Goal: Task Accomplishment & Management: Use online tool/utility

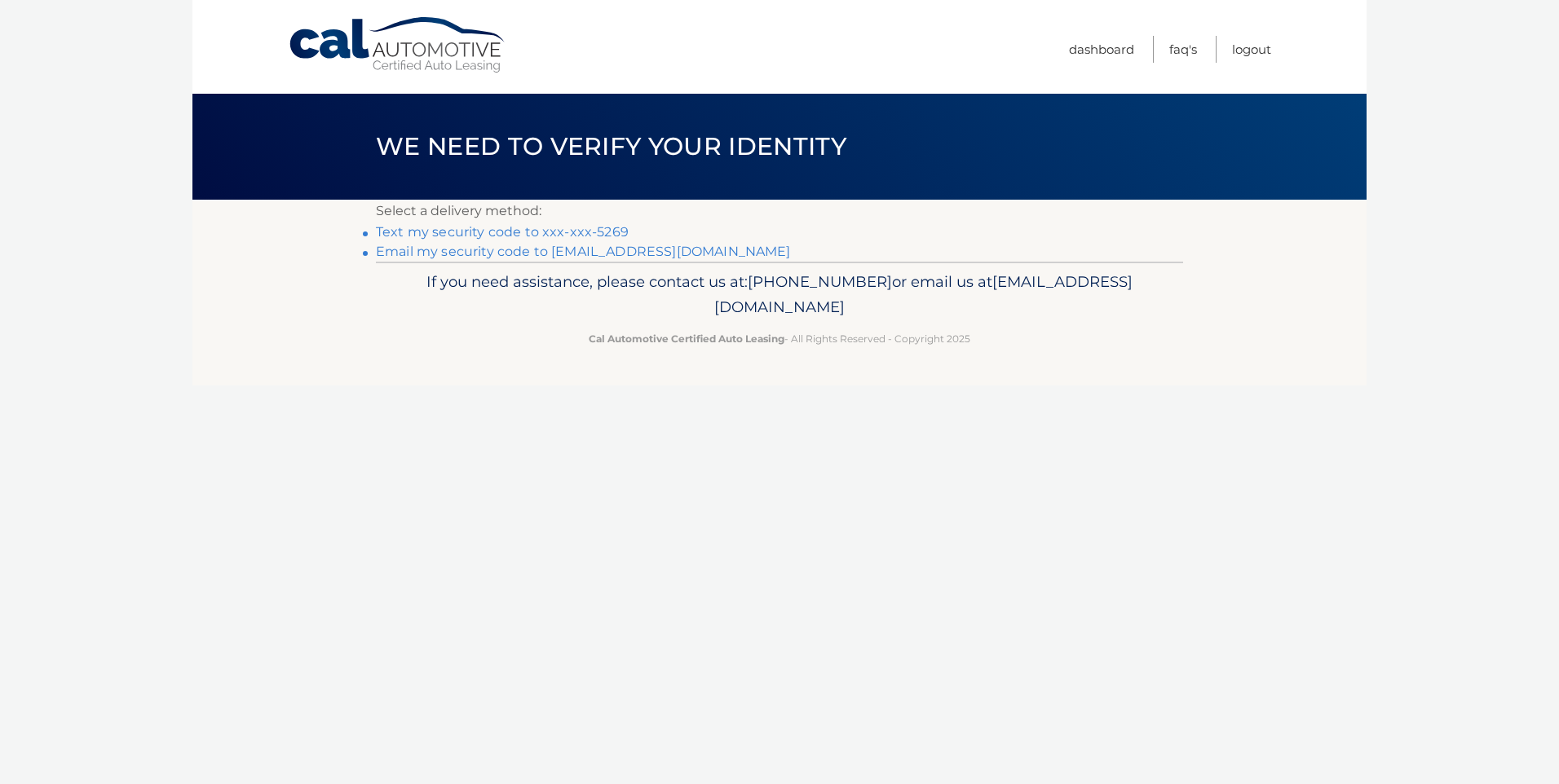
click at [568, 228] on link "Text my security code to xxx-xxx-5269" at bounding box center [502, 232] width 253 height 15
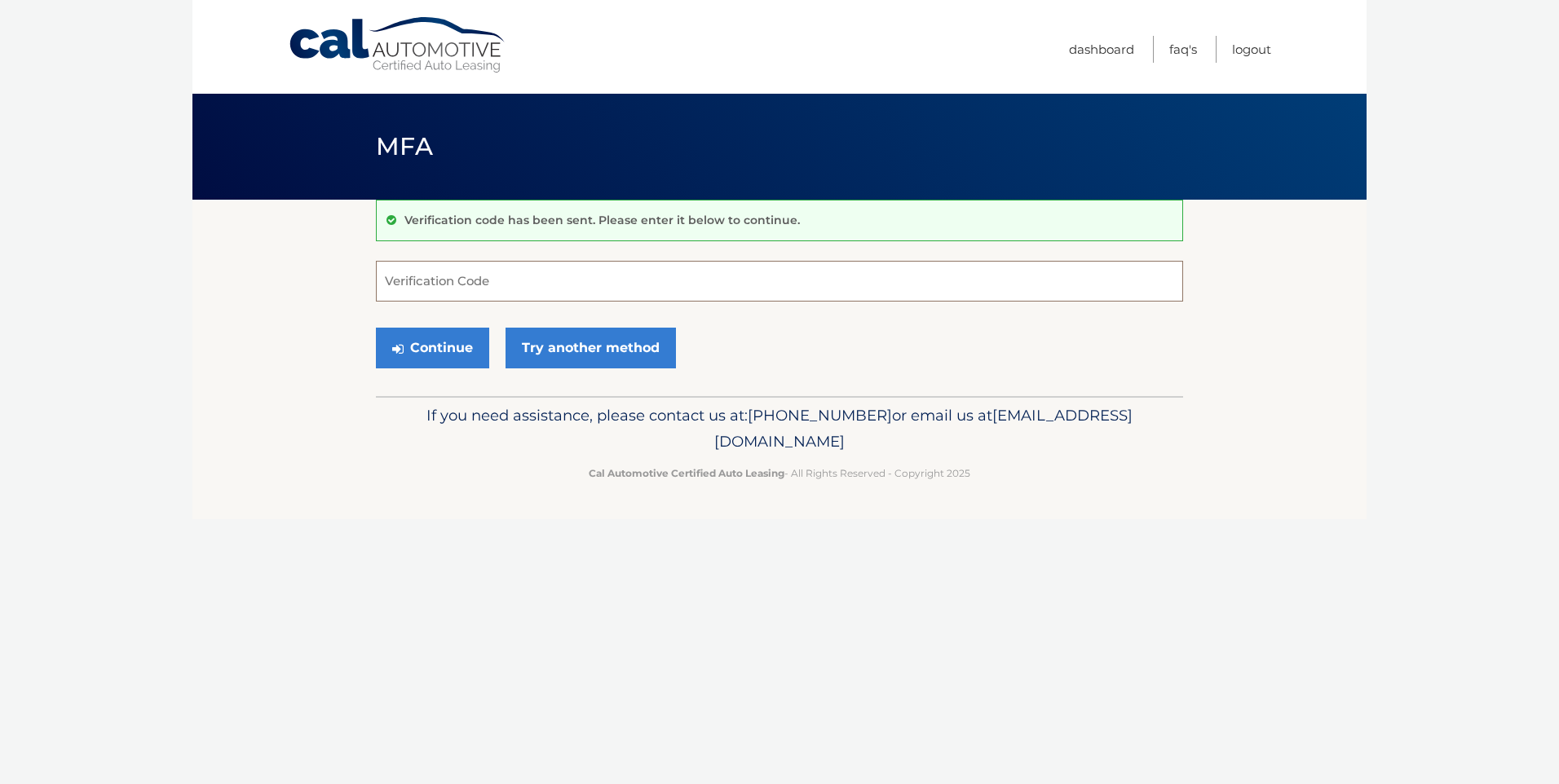
click at [474, 270] on input "Verification Code" at bounding box center [779, 281] width 807 height 40
type input "169799"
click at [376, 328] on button "Continue" at bounding box center [432, 348] width 114 height 40
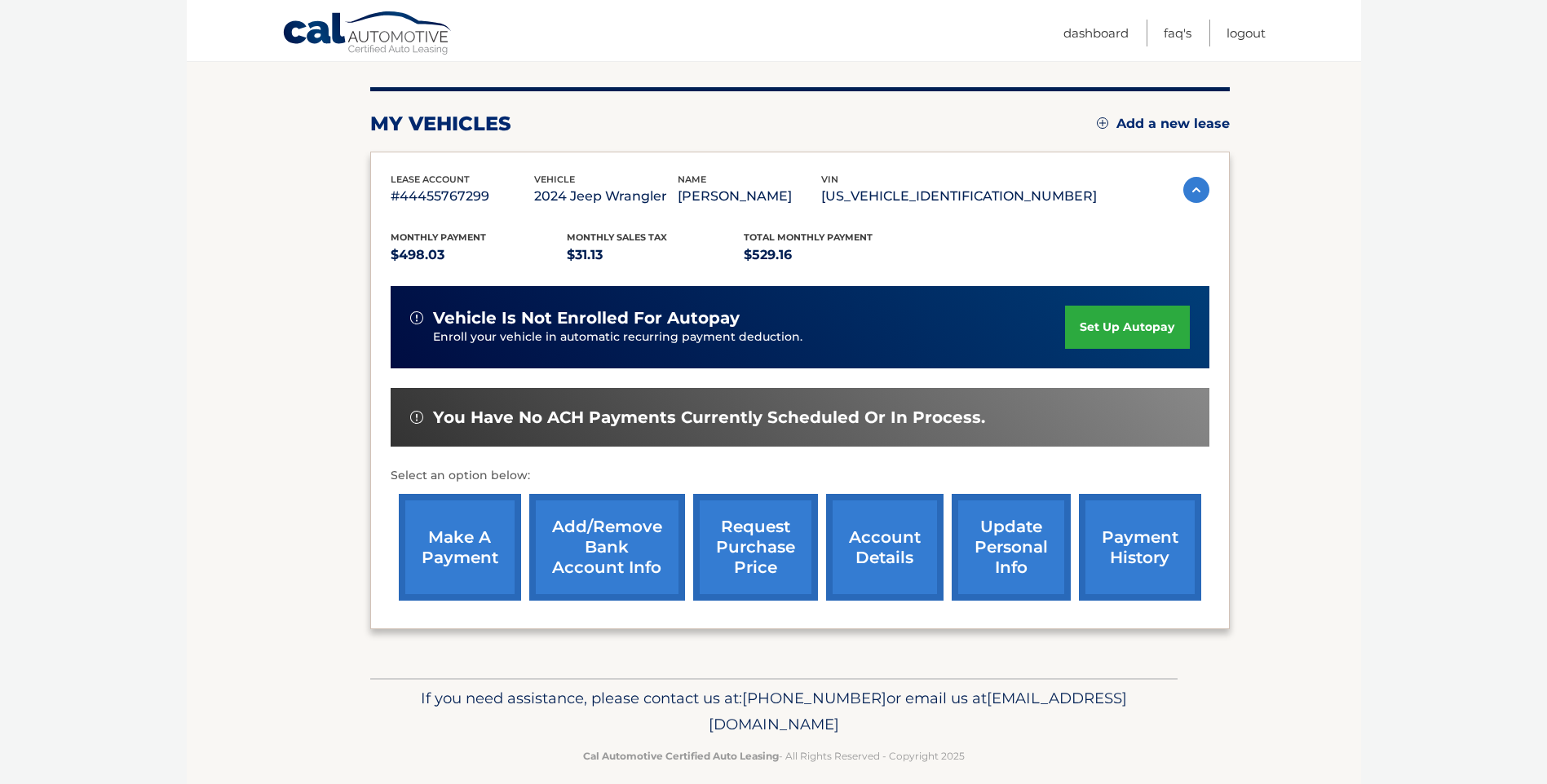
scroll to position [204, 0]
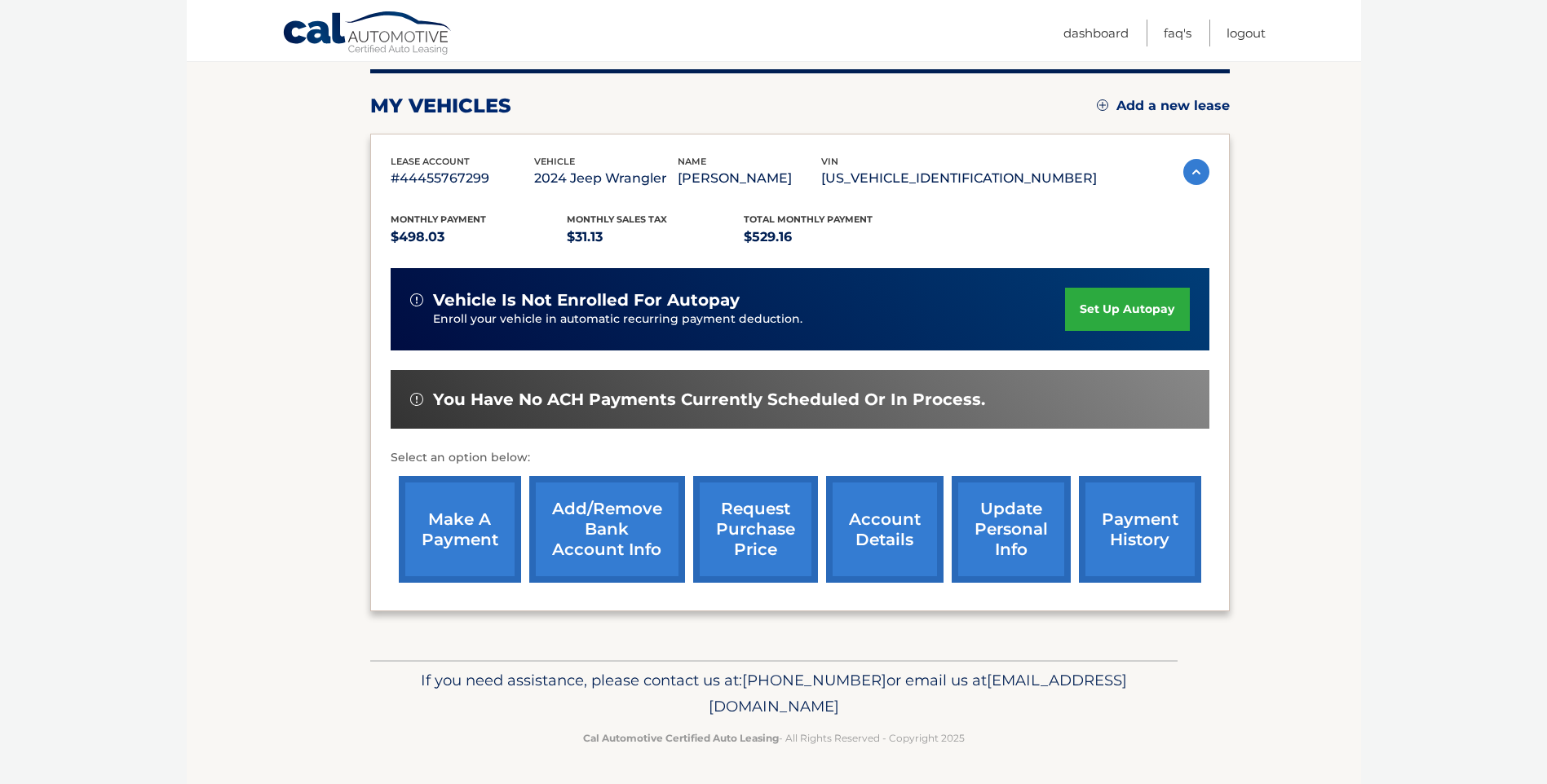
click at [468, 515] on link "make a payment" at bounding box center [459, 529] width 122 height 107
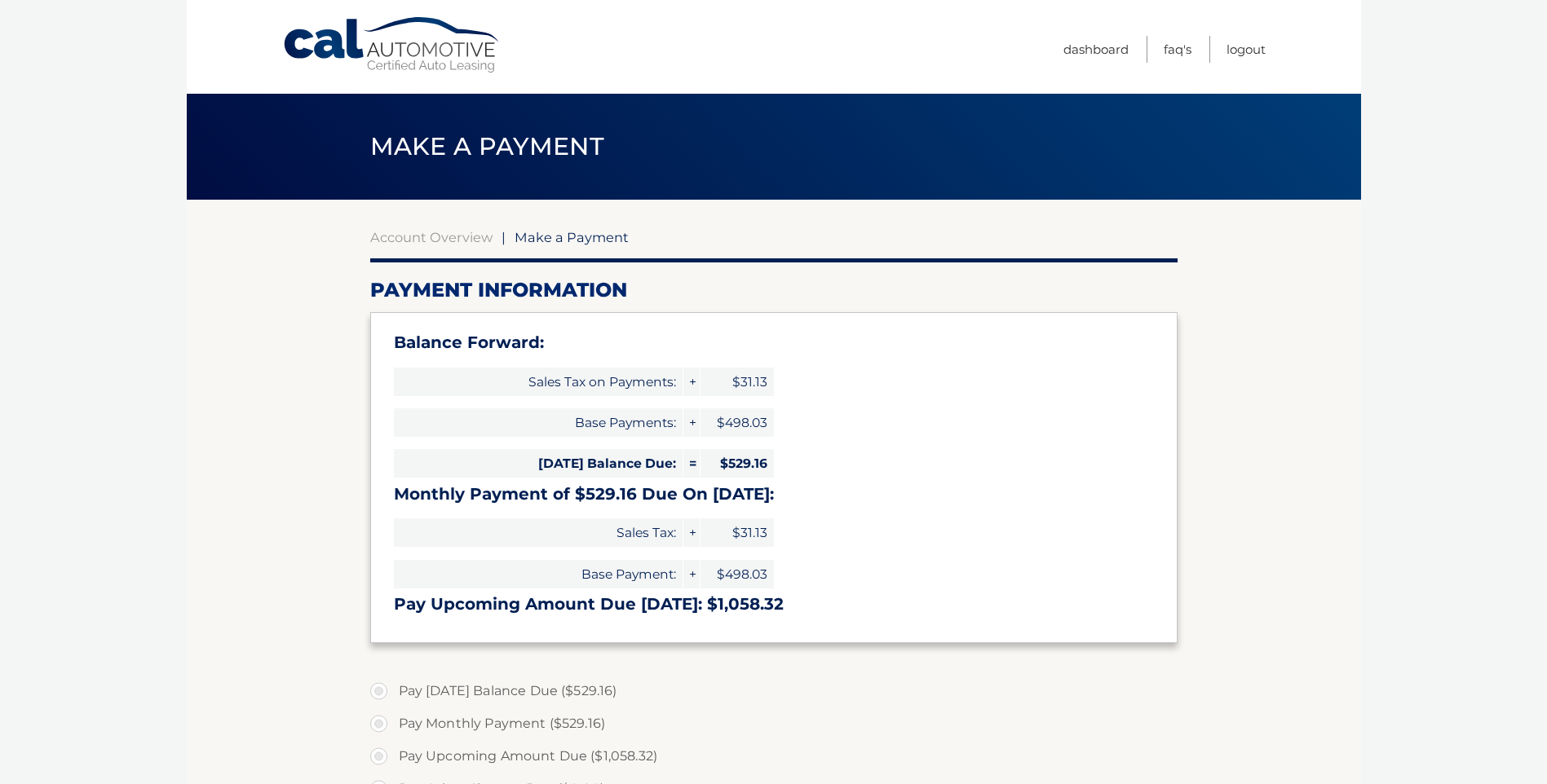
select select "NWZkM2JiOTYtMDAxOS00NWM2LTk1ZDYtZjQzNDBiNjZkMmVj"
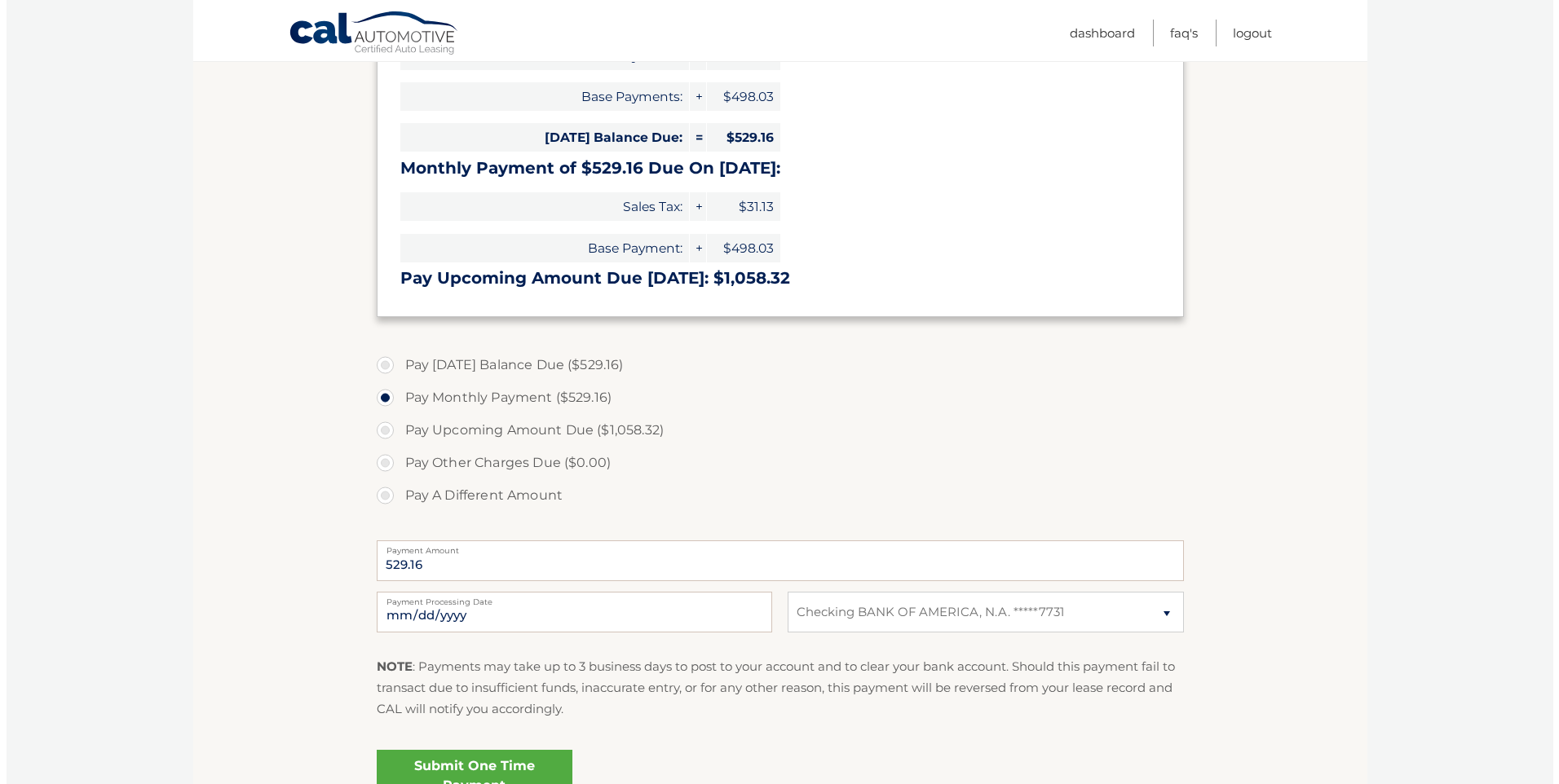
scroll to position [435, 0]
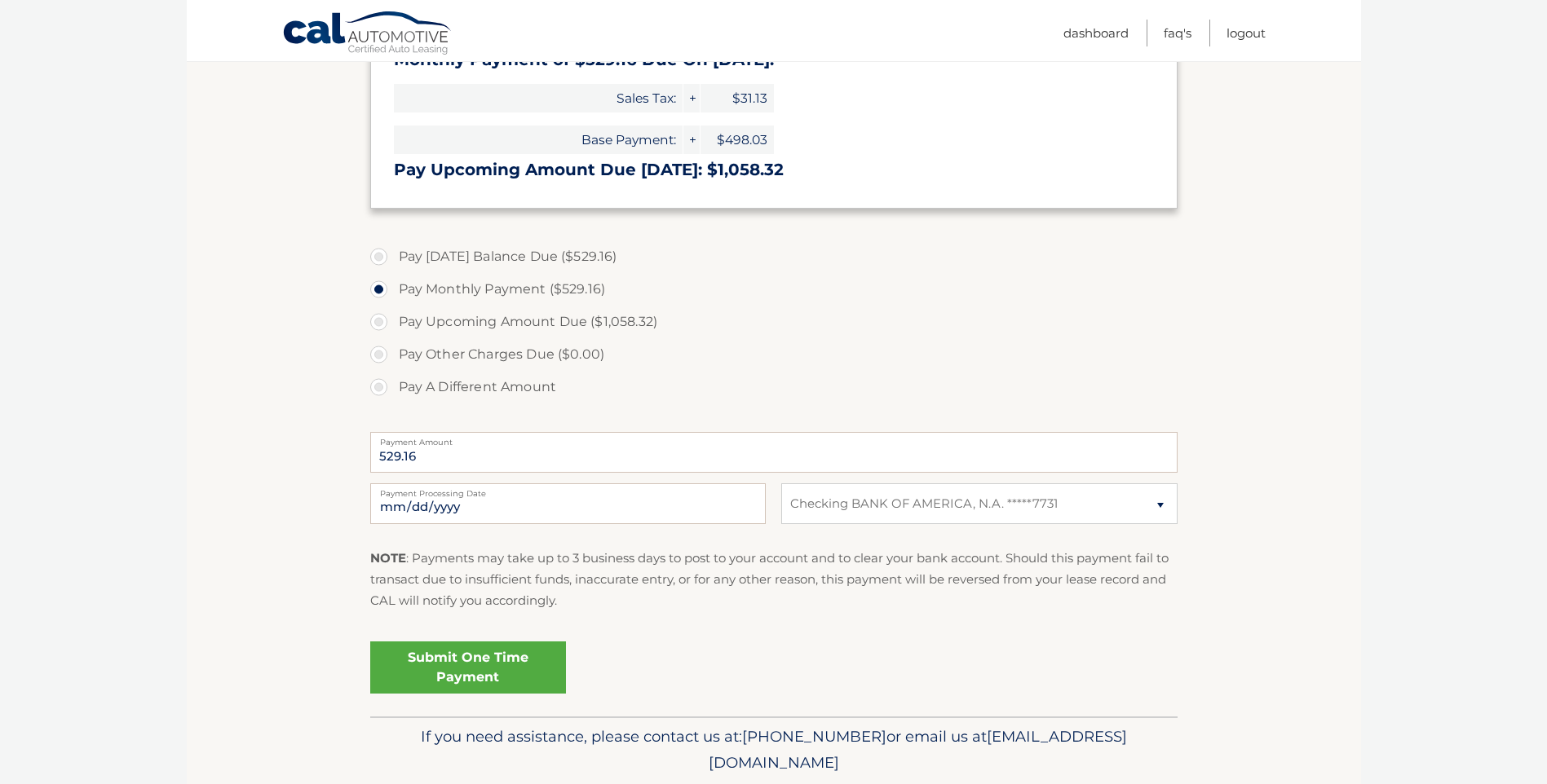
click at [468, 661] on link "Submit One Time Payment" at bounding box center [468, 668] width 195 height 52
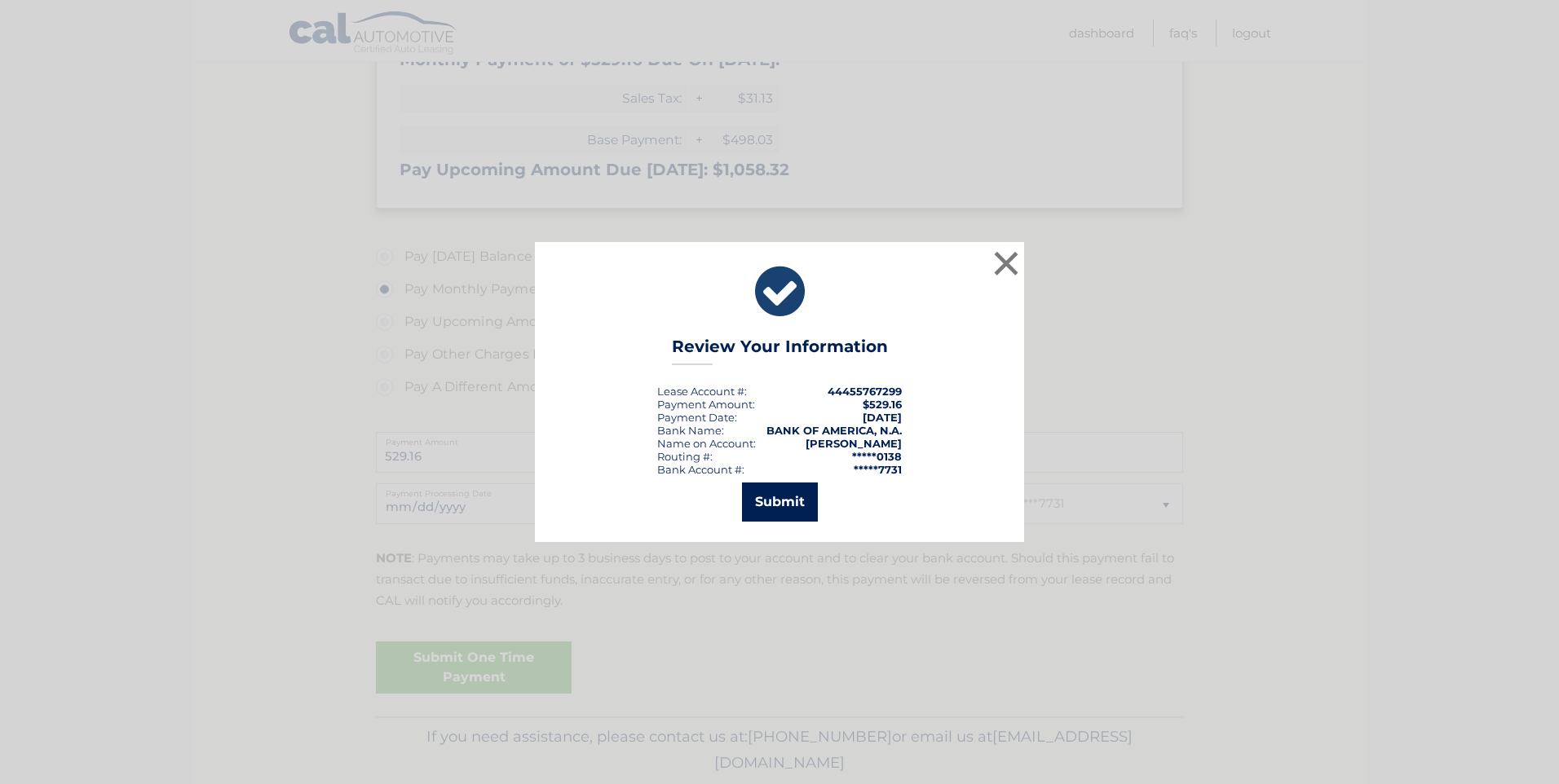
click at [800, 500] on button "Submit" at bounding box center [780, 502] width 76 height 39
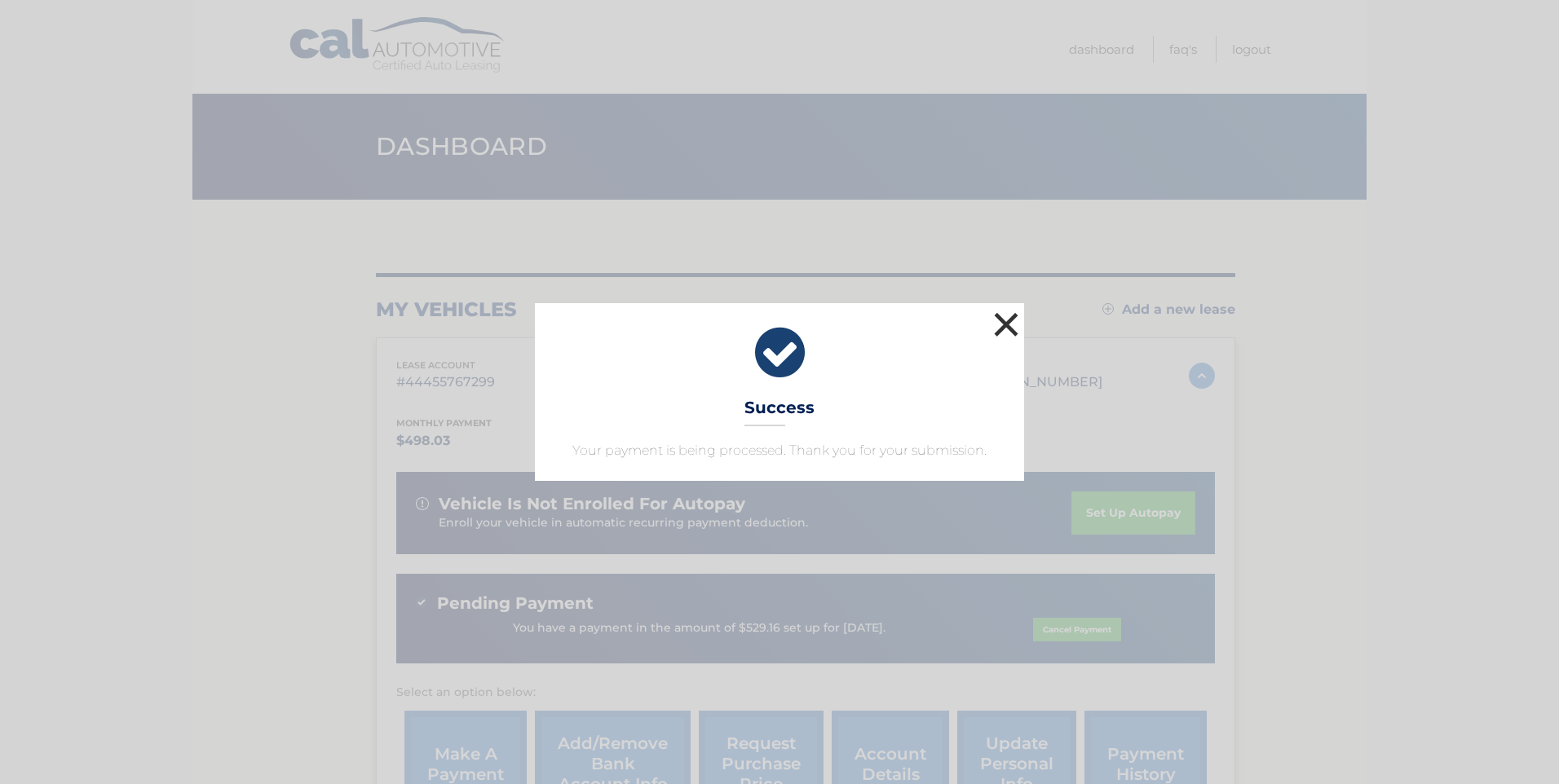
click at [1000, 322] on button "×" at bounding box center [1006, 324] width 33 height 33
